Goal: Task Accomplishment & Management: Contribute content

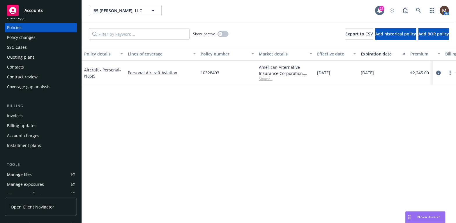
scroll to position [29, 0]
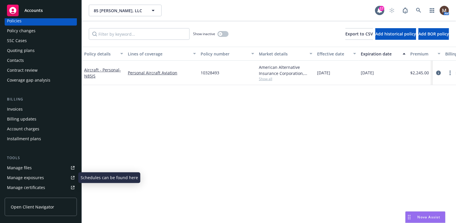
click at [30, 168] on div "Manage files" at bounding box center [19, 168] width 25 height 9
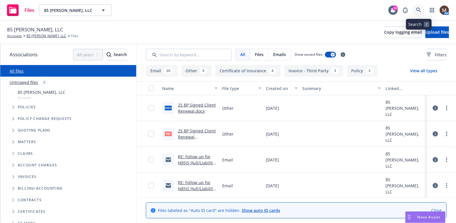
click at [419, 8] on icon at bounding box center [418, 10] width 5 height 5
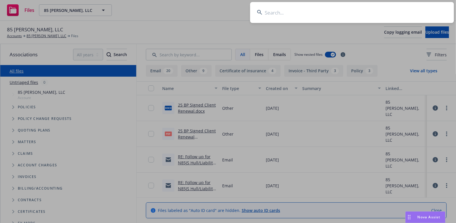
click at [278, 12] on input at bounding box center [352, 12] width 204 height 21
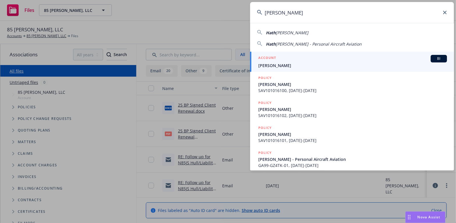
type input "[PERSON_NAME]"
click at [274, 65] on span "[PERSON_NAME]" at bounding box center [352, 66] width 189 height 6
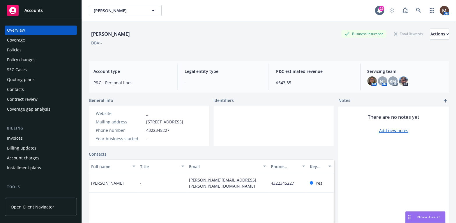
click at [19, 49] on div "Policies" at bounding box center [14, 49] width 15 height 9
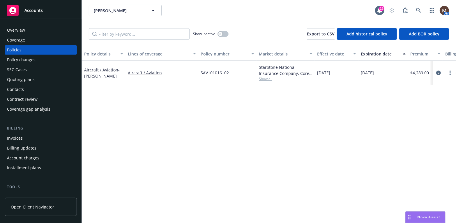
drag, startPoint x: 439, startPoint y: 72, endPoint x: 424, endPoint y: 92, distance: 24.7
click at [438, 72] on icon "circleInformation" at bounding box center [438, 73] width 5 height 5
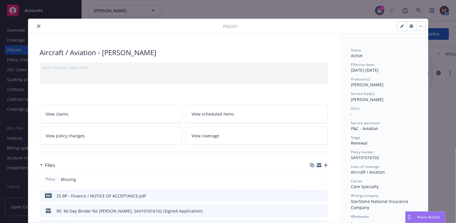
click at [324, 165] on icon "button" at bounding box center [326, 166] width 4 height 4
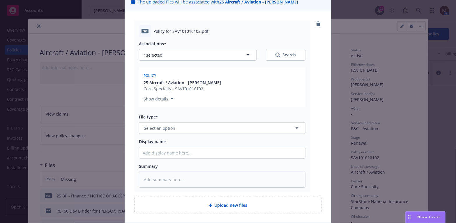
scroll to position [58, 0]
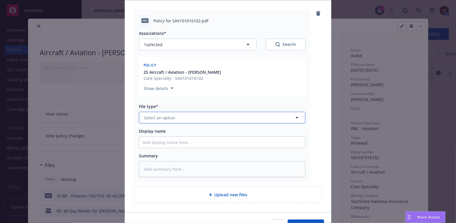
click at [295, 117] on icon "button" at bounding box center [296, 117] width 3 height 1
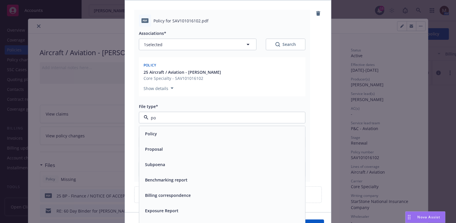
type input "pol"
click at [149, 135] on span "Policy" at bounding box center [151, 134] width 12 height 6
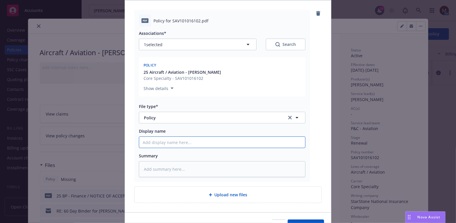
click at [152, 143] on input "Display name" at bounding box center [222, 142] width 166 height 11
type textarea "x"
type input "2"
type textarea "x"
type input "25"
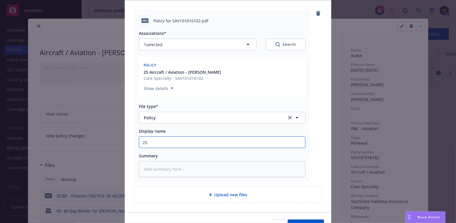
type textarea "x"
type input "25"
type textarea "x"
type input "25 B"
type textarea "x"
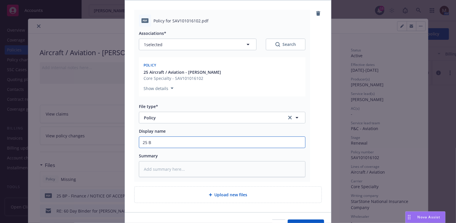
type input "25 BP"
type textarea "x"
type input "25 BP"
type textarea "x"
type input "25 BP -"
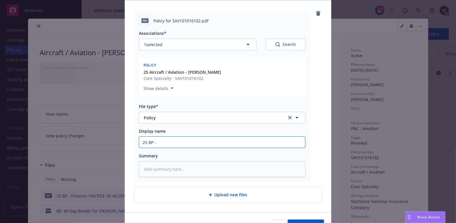
type textarea "x"
type input "25 BP -"
type textarea "x"
type input "25 BP - L"
type textarea "x"
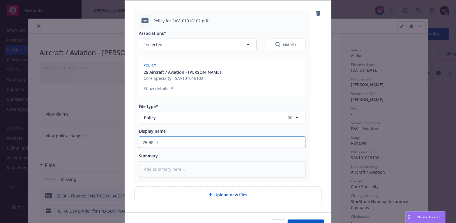
type input "25 BP - LA"
type textarea "x"
type input "25 BP - LAU"
type textarea "x"
type input "25 BP - LAU"
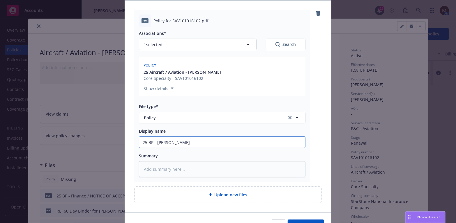
type textarea "x"
type input "25 BP - LAU P"
type textarea "x"
type input "25 BP - LAU Po"
type textarea "x"
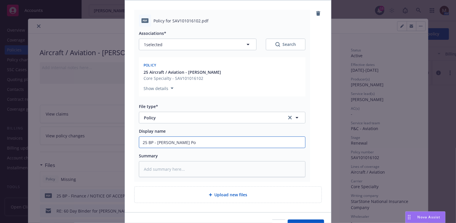
type input "25 BP - LAU Pol"
type textarea "x"
type input "25 BP - LAU Poli"
type textarea "x"
type input "25 BP - LAU Polic"
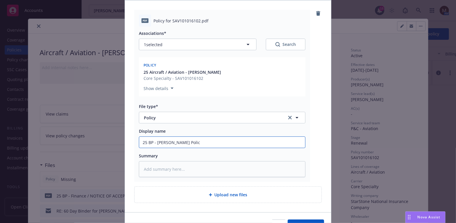
type textarea "x"
type input "25 BP - LAU Policy"
type textarea "x"
type input "25 BP - LAU Policy,"
type textarea "x"
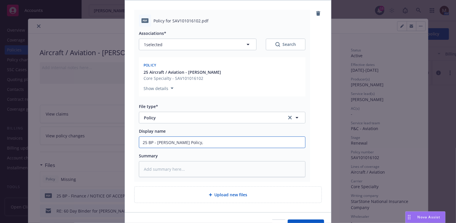
type input "25 BP - LAU Policy,"
type textarea "x"
type input "25 BP - LAU Policy, e"
type textarea "x"
type input "25 BP - LAU Policy, ef"
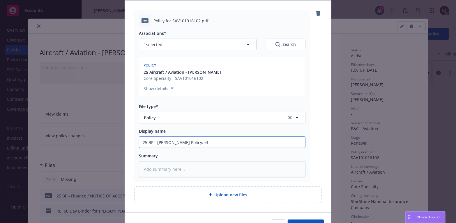
type textarea "x"
type input "25 BP - LAU Policy, eff"
type textarea "x"
type input "25 BP - LAU Policy, eff"
type textarea "x"
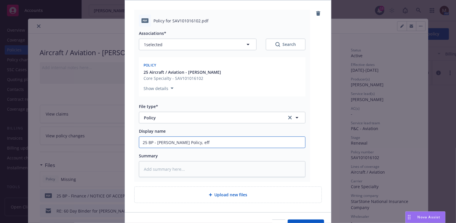
type input "25 BP - LAU Policy, eff 0"
type textarea "x"
type input "25 BP - LAU Policy, eff 07"
type textarea "x"
type input "25 BP - LAU Policy, eff 07."
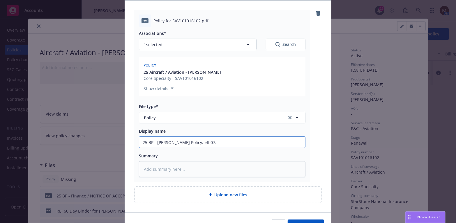
type textarea "x"
type input "25 BP - LAU Policy, eff 07.1"
type textarea "x"
type input "25 BP - LAU Policy, eff 07.10"
type textarea "x"
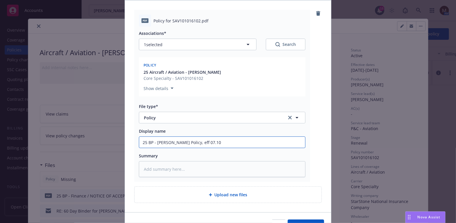
type input "25 BP - LAU Policy, eff 07.10."
type textarea "x"
type input "25 BP - LAU Policy, eff 07.10.2"
type textarea "x"
type input "25 BP - LAU Policy, eff 07.10.20"
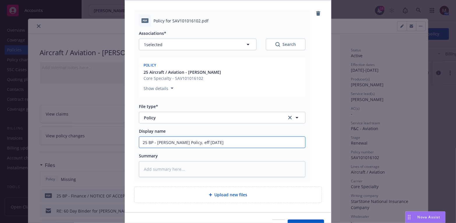
type textarea "x"
type input "25 BP - LAU Policy, eff 07.10.202"
type textarea "x"
drag, startPoint x: 216, startPoint y: 144, endPoint x: 133, endPoint y: 165, distance: 84.9
click at [121, 144] on div "Add files The uploaded files will be associated with 25 Aircraft / Aviation - H…" at bounding box center [228, 111] width 456 height 223
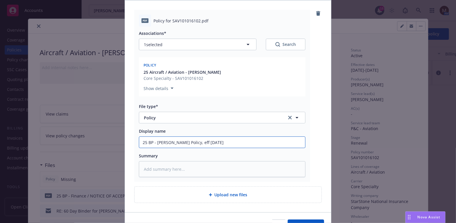
type input "25 BP - LAU Policy, eff 07.10.2025"
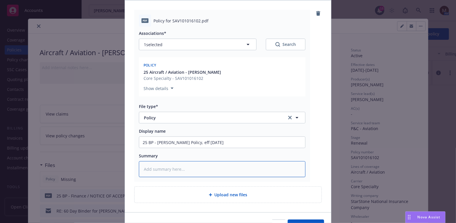
click at [151, 166] on textarea at bounding box center [222, 170] width 166 height 16
paste textarea "25 BP - LAU Policy, eff 07.10.2025"
type textarea "x"
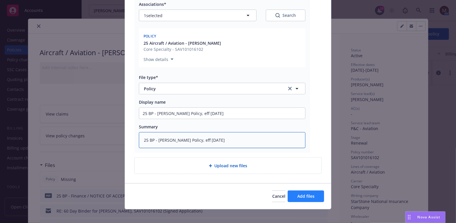
type textarea "25 BP - LAU Policy, eff 07.10.2025"
click at [299, 194] on span "Add files" at bounding box center [305, 197] width 17 height 6
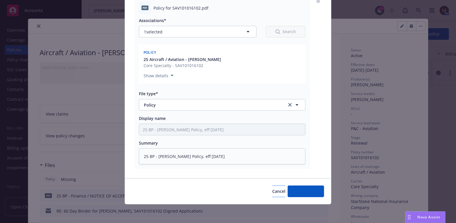
scroll to position [70, 0]
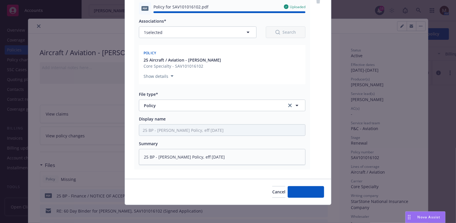
type textarea "x"
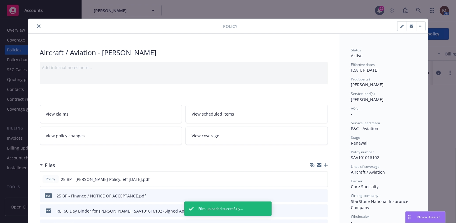
click at [37, 25] on icon "close" at bounding box center [38, 25] width 3 height 3
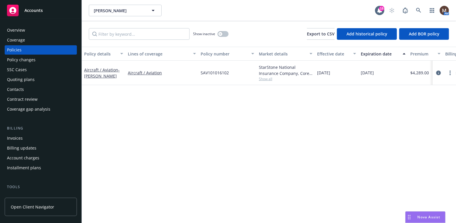
click at [22, 136] on div "Invoices" at bounding box center [15, 138] width 16 height 9
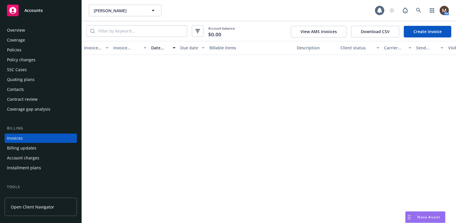
scroll to position [17, 0]
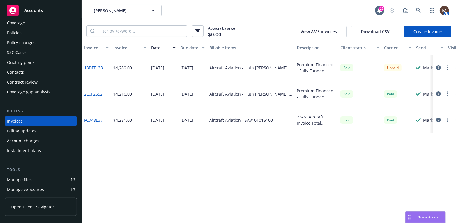
click at [19, 31] on div "Policies" at bounding box center [14, 32] width 15 height 9
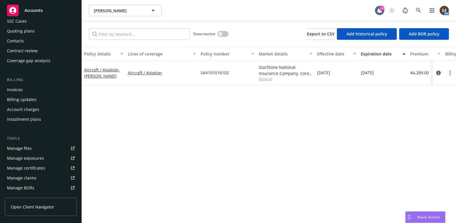
scroll to position [58, 0]
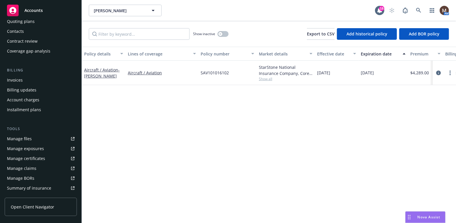
click at [26, 139] on div "Manage files" at bounding box center [19, 138] width 25 height 9
